Goal: Task Accomplishment & Management: Complete application form

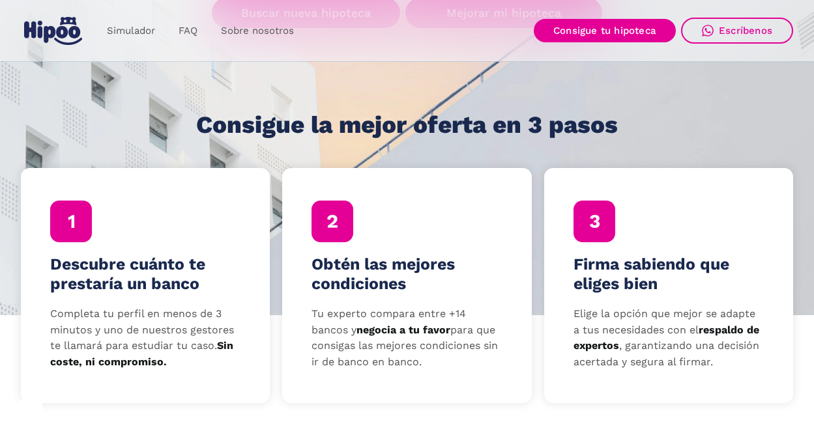
scroll to position [261, 0]
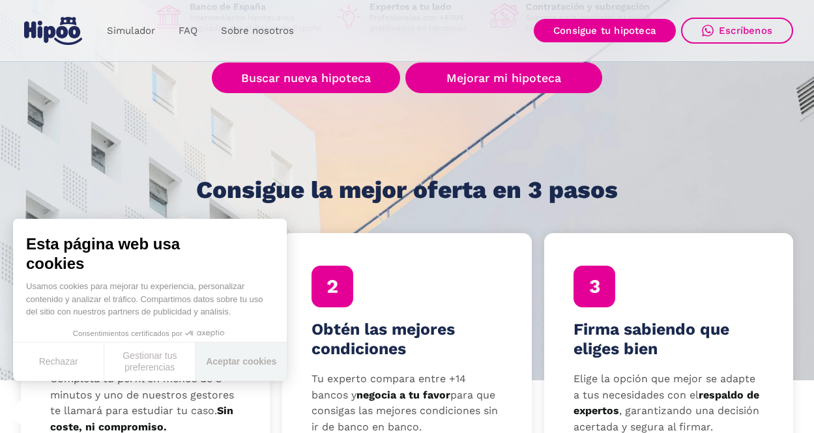
click at [229, 362] on button "Aceptar cookies" at bounding box center [240, 362] width 91 height 38
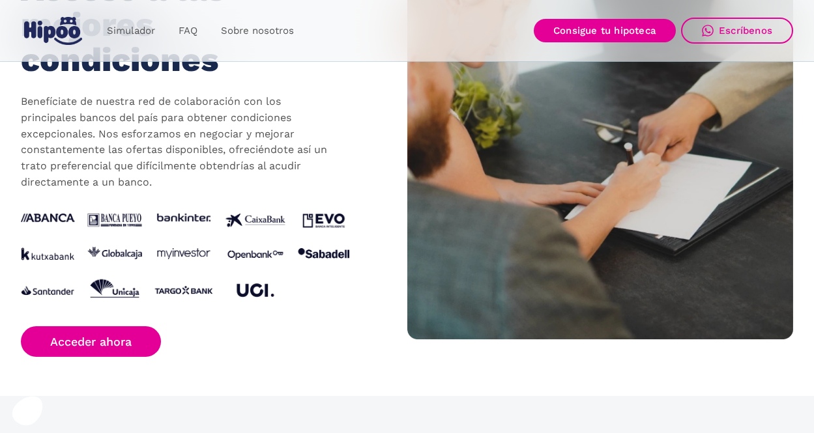
scroll to position [1368, 0]
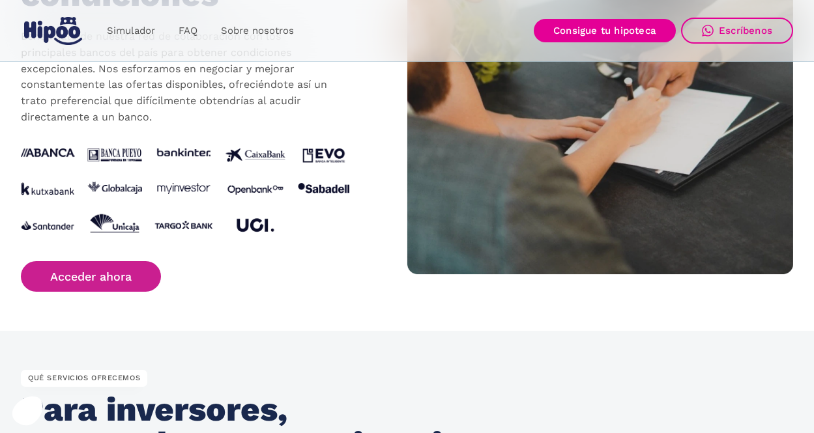
click at [86, 268] on link "Acceder ahora" at bounding box center [91, 276] width 140 height 31
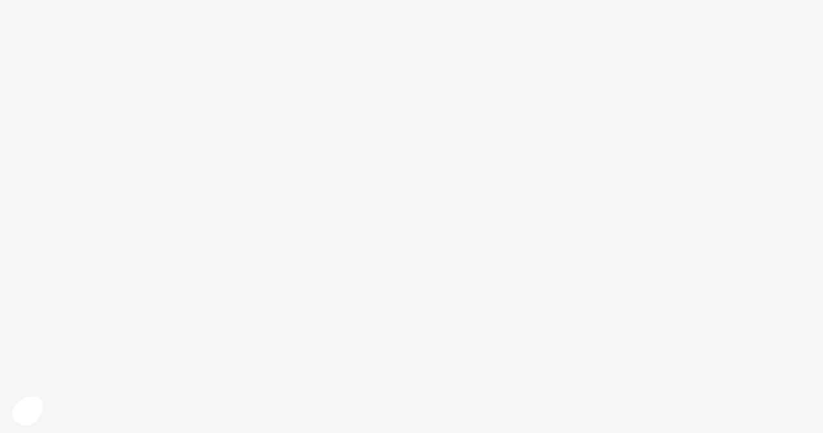
drag, startPoint x: 554, startPoint y: 353, endPoint x: 549, endPoint y: 346, distance: 9.3
click at [554, 351] on body at bounding box center [411, 216] width 823 height 433
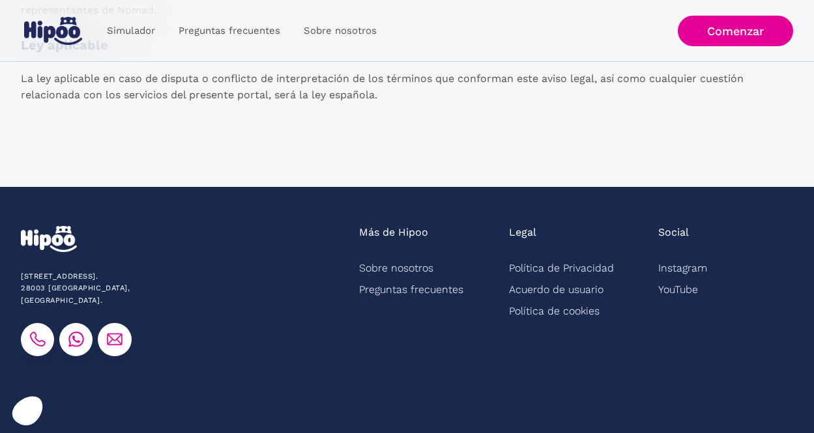
scroll to position [2001, 0]
